Goal: Task Accomplishment & Management: Manage account settings

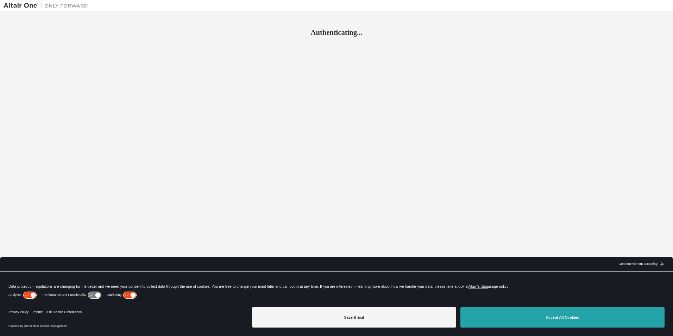
click at [525, 317] on button "Accept All Cookies" at bounding box center [562, 317] width 204 height 20
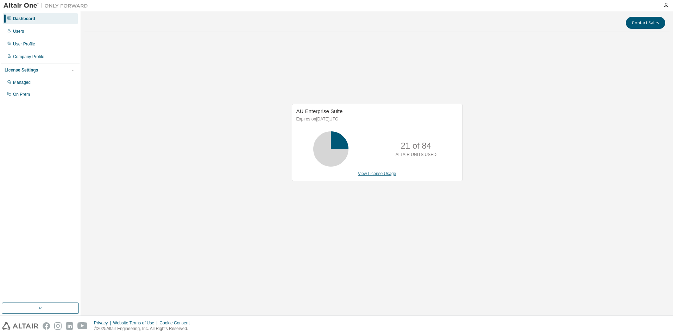
click at [384, 172] on link "View License Usage" at bounding box center [377, 173] width 38 height 5
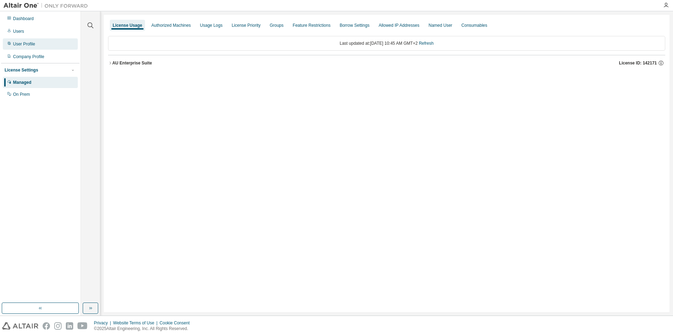
click at [33, 45] on div "User Profile" at bounding box center [24, 44] width 22 height 6
